Goal: Navigation & Orientation: Find specific page/section

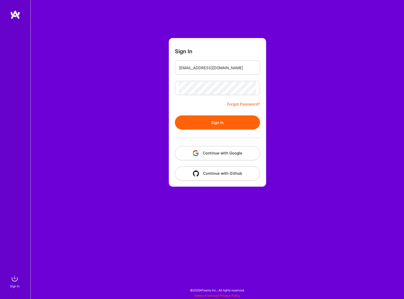
click at [217, 125] on button "Sign In" at bounding box center [217, 122] width 85 height 14
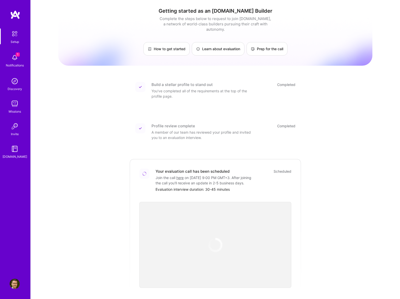
click at [9, 57] on div "1 Notifications" at bounding box center [14, 59] width 31 height 17
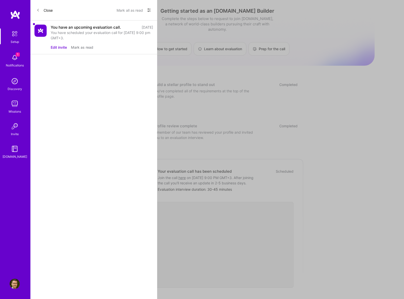
click at [87, 47] on button "Mark as read" at bounding box center [82, 47] width 22 height 5
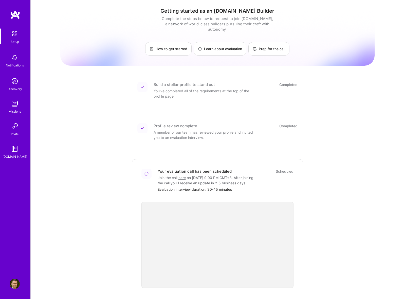
click at [14, 86] on img at bounding box center [15, 81] width 10 height 10
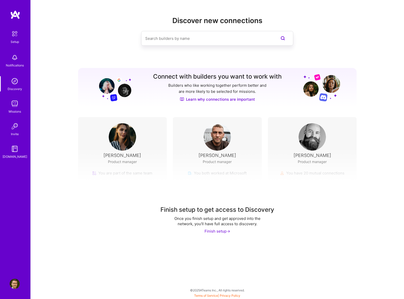
click at [16, 106] on img at bounding box center [15, 104] width 10 height 10
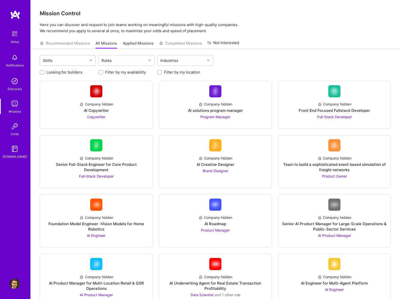
click at [70, 61] on div "Skills" at bounding box center [63, 60] width 47 height 10
drag, startPoint x: 57, startPoint y: 42, endPoint x: 81, endPoint y: 29, distance: 27.4
click at [81, 29] on p "Here you can discover and request to join teams working on meaningful missions …" at bounding box center [215, 28] width 351 height 12
